Goal: Find specific page/section: Find specific page/section

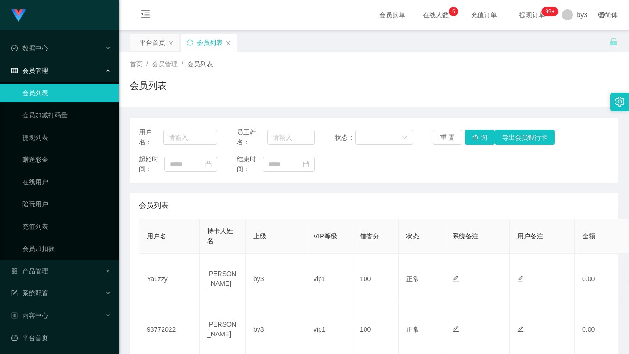
click at [272, 93] on div "会员列表" at bounding box center [374, 88] width 489 height 21
click at [265, 68] on div "首页 / 会员管理 / 会员列表 /" at bounding box center [374, 64] width 489 height 10
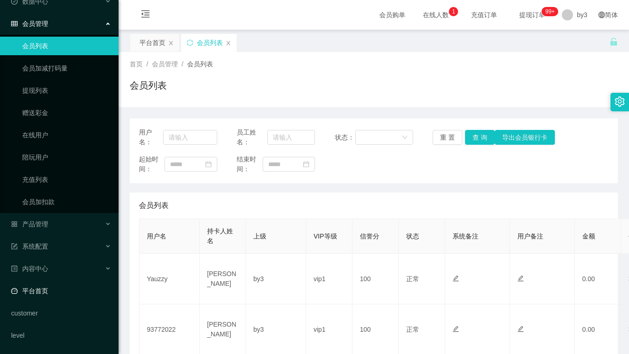
drag, startPoint x: 49, startPoint y: 292, endPoint x: 53, endPoint y: 288, distance: 5.2
click at [49, 291] on link "平台首页" at bounding box center [61, 290] width 100 height 19
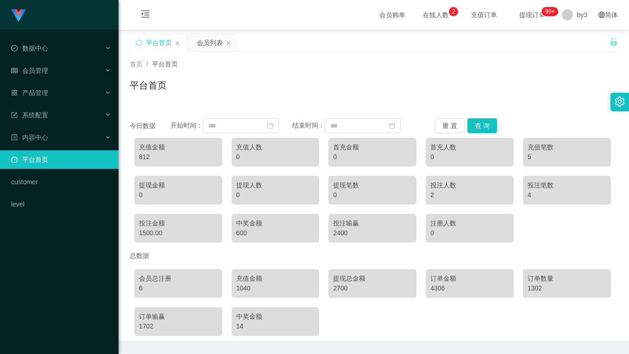
click at [279, 84] on div "平台首页" at bounding box center [374, 88] width 489 height 21
click at [66, 75] on div "会员管理" at bounding box center [59, 70] width 119 height 19
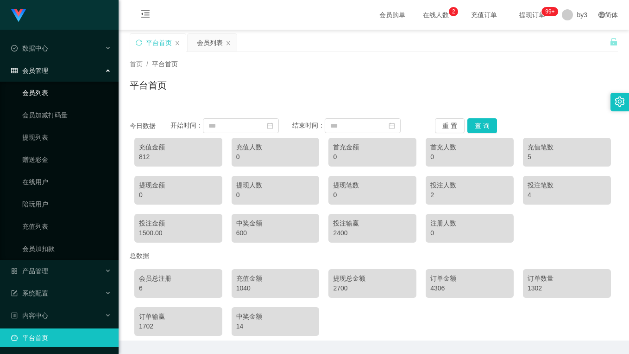
click at [44, 92] on link "会员列表" at bounding box center [66, 92] width 89 height 19
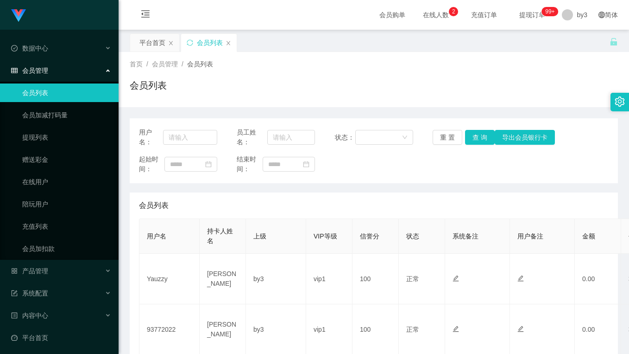
click at [286, 82] on div "会员列表" at bounding box center [374, 88] width 489 height 21
click at [308, 88] on div "会员列表" at bounding box center [374, 88] width 489 height 21
click at [233, 119] on div "用户名： 员工姓名： 状态： 重 置 查 询 导出会员银行卡 起始时间： 结束时间：" at bounding box center [374, 150] width 489 height 65
click at [326, 82] on div "会员列表" at bounding box center [374, 88] width 489 height 21
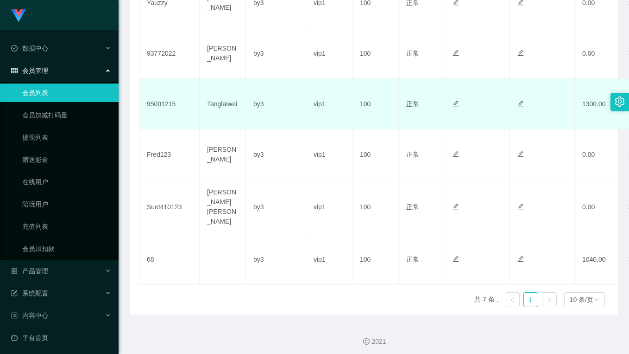
scroll to position [141, 0]
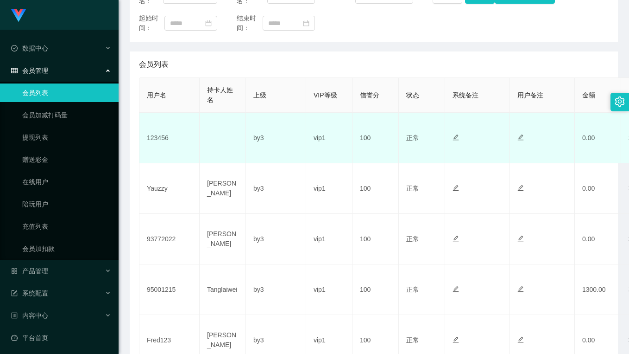
click at [214, 113] on td at bounding box center [223, 138] width 46 height 51
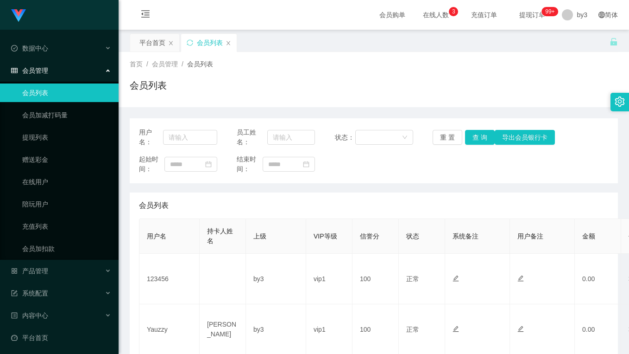
drag, startPoint x: 323, startPoint y: 76, endPoint x: 297, endPoint y: 66, distance: 27.1
click at [321, 76] on div "首页 / 会员管理 / 会员列表 / 会员列表" at bounding box center [374, 79] width 489 height 40
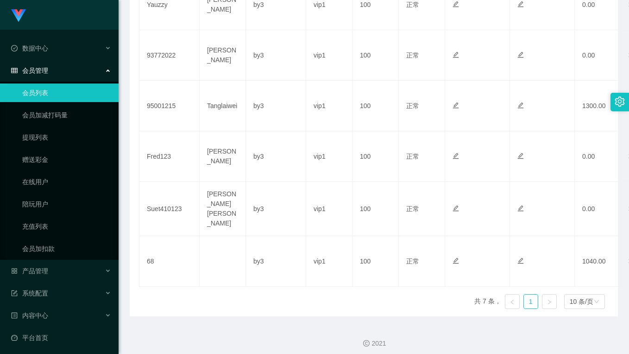
scroll to position [93, 0]
